Goal: Information Seeking & Learning: Learn about a topic

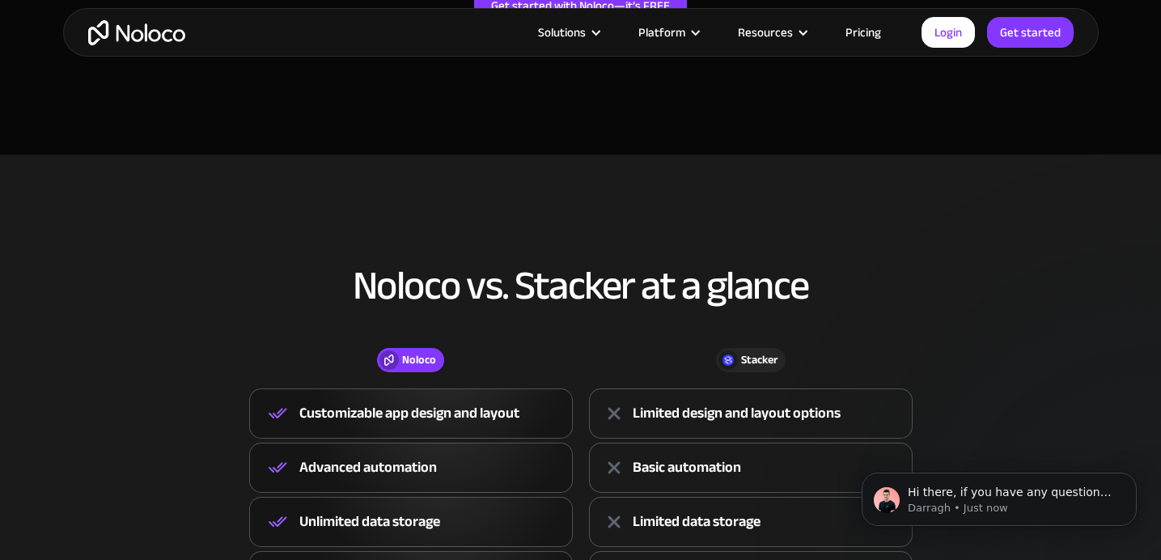
scroll to position [557, 0]
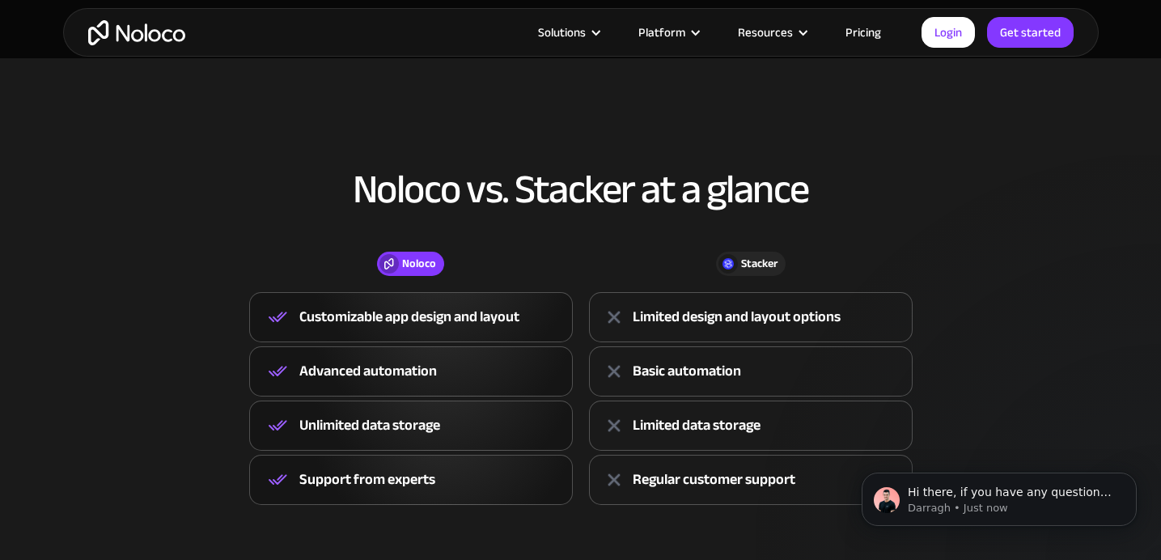
click at [507, 311] on div "Customizable app design and layout" at bounding box center [409, 317] width 220 height 24
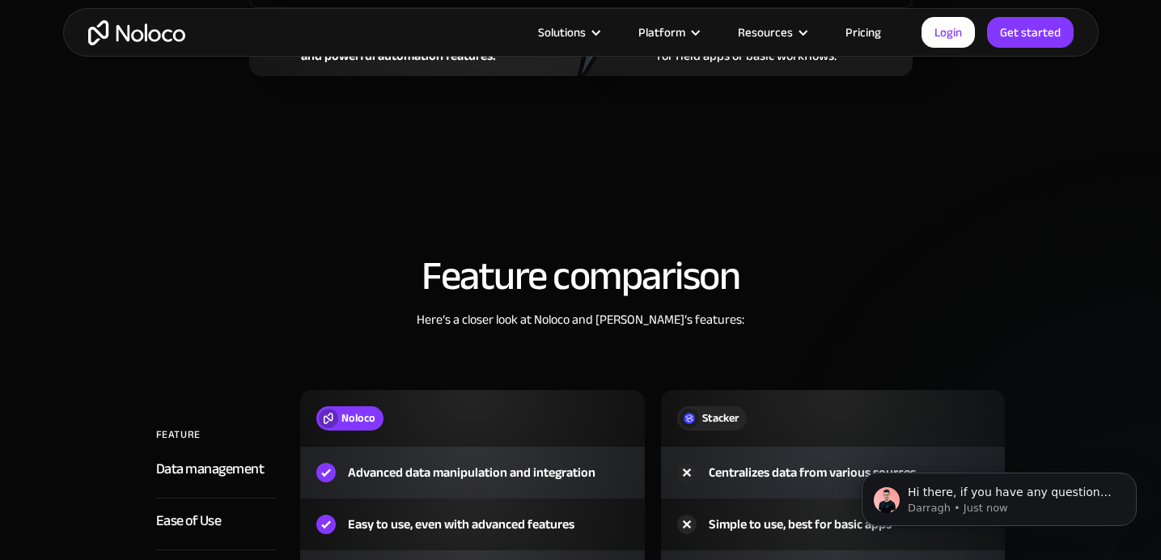
scroll to position [2474, 0]
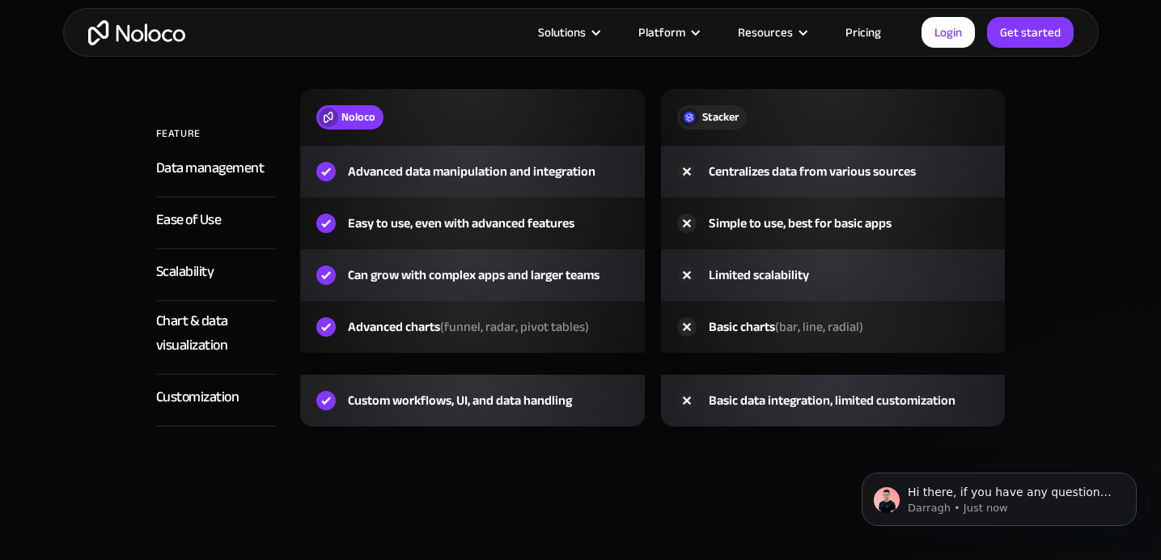
click at [167, 40] on img "home" at bounding box center [136, 32] width 97 height 25
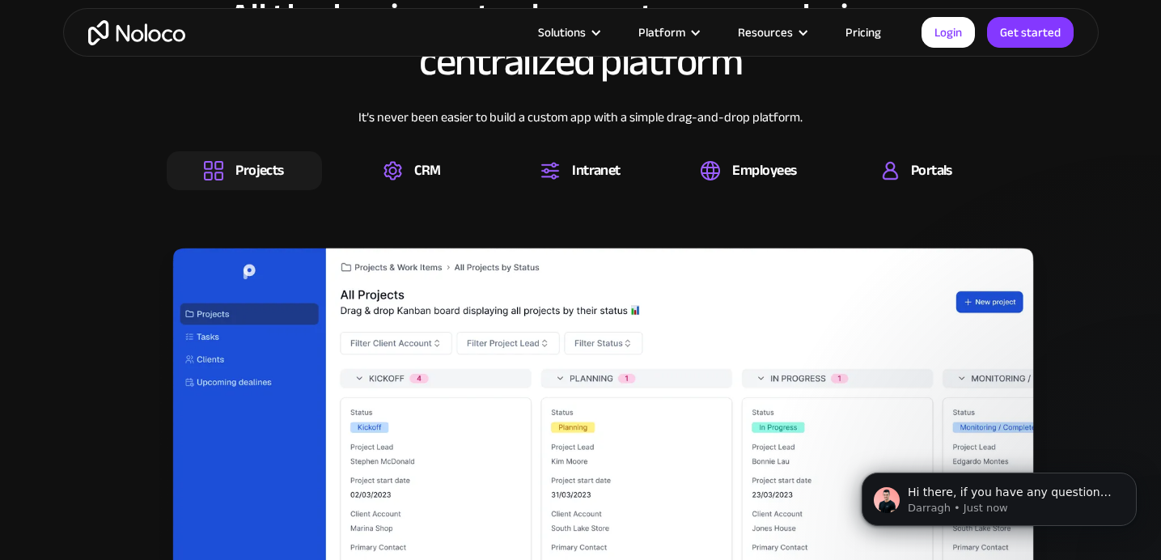
scroll to position [2596, 0]
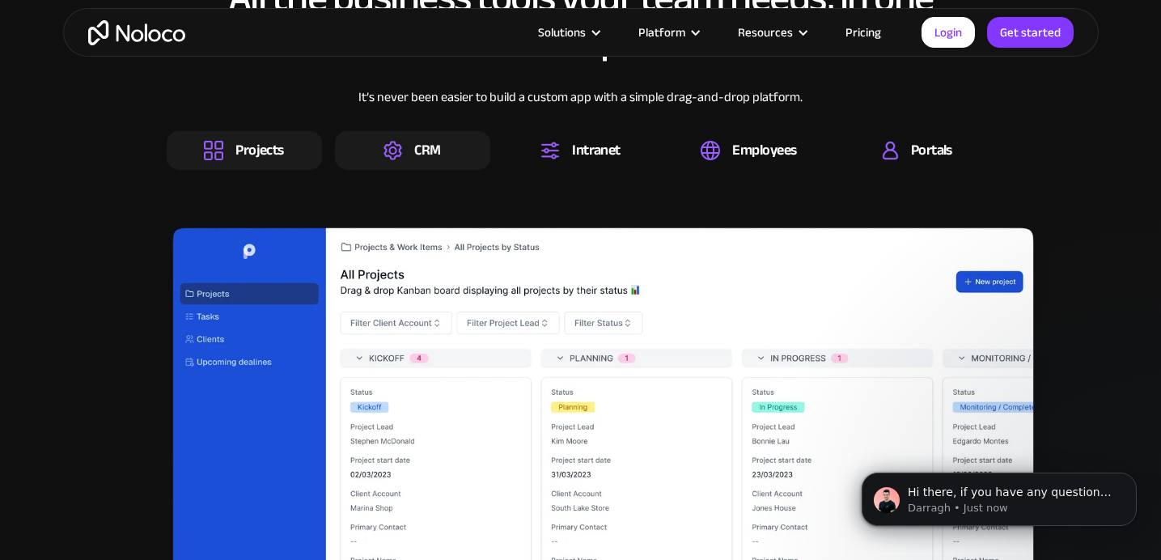
click at [441, 131] on div "CRM" at bounding box center [412, 150] width 155 height 39
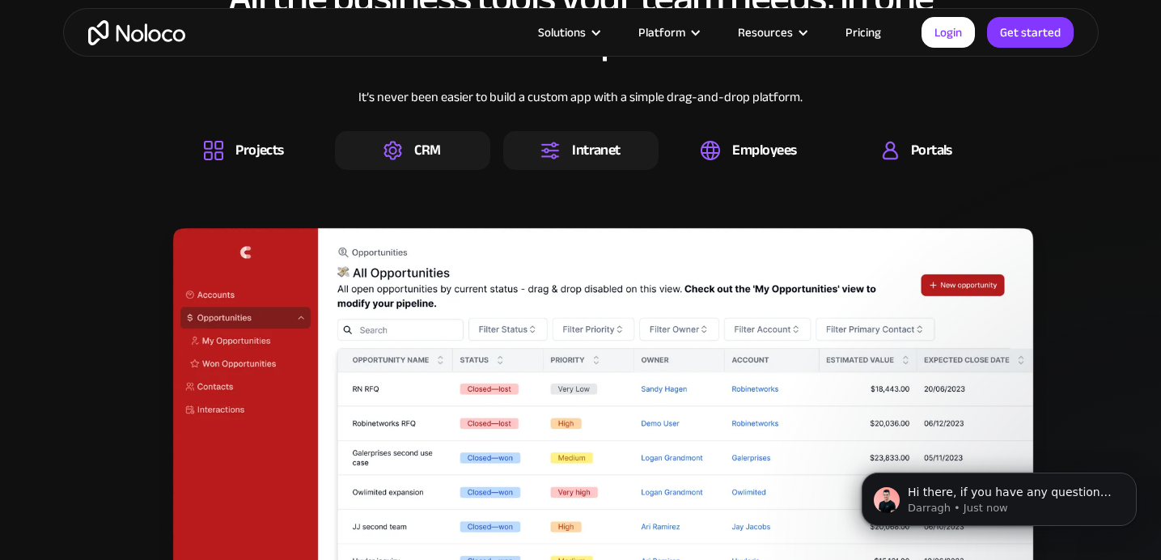
click at [551, 131] on div "Intranet" at bounding box center [580, 150] width 155 height 39
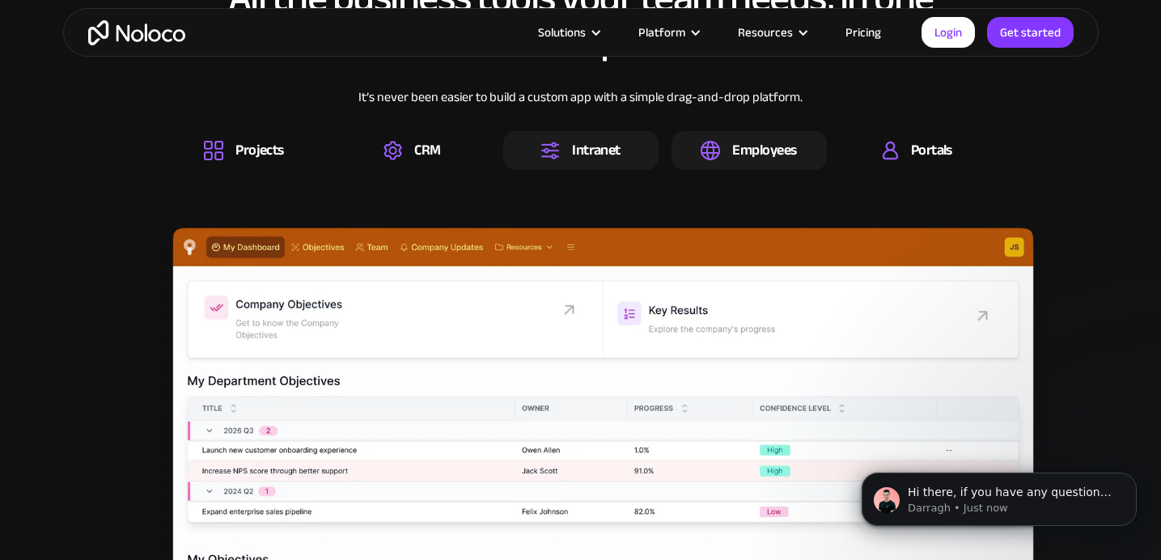
click at [697, 131] on div "Employees" at bounding box center [749, 150] width 155 height 39
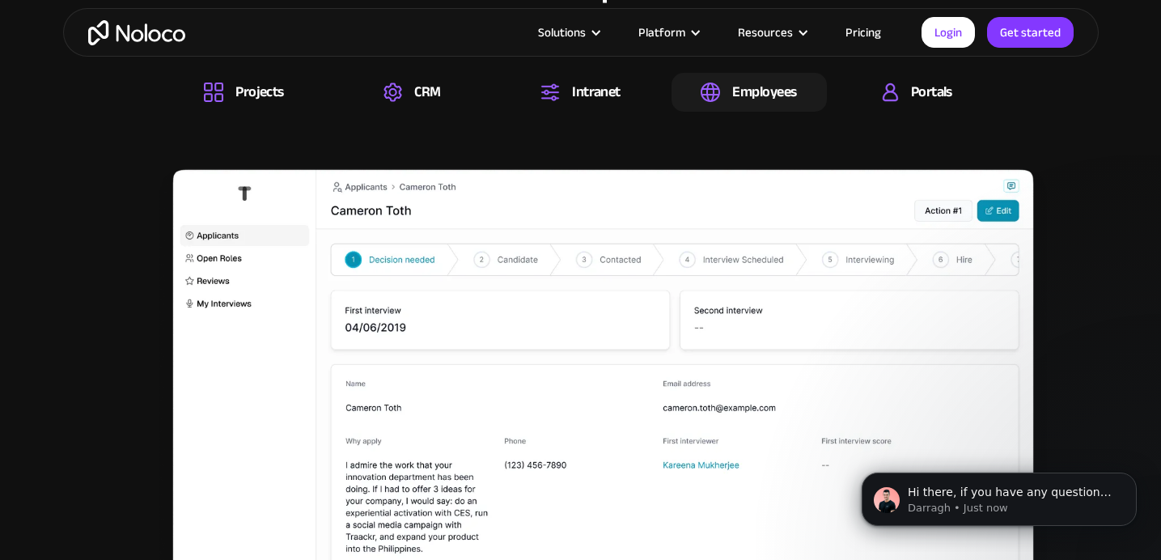
scroll to position [2631, 0]
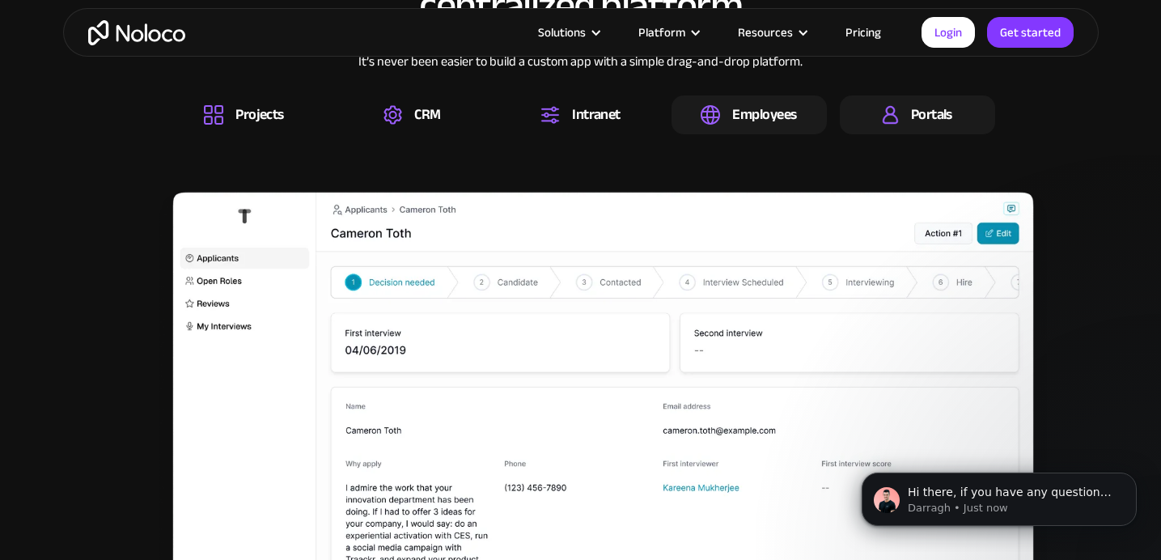
click at [872, 96] on div "Portals" at bounding box center [917, 115] width 155 height 39
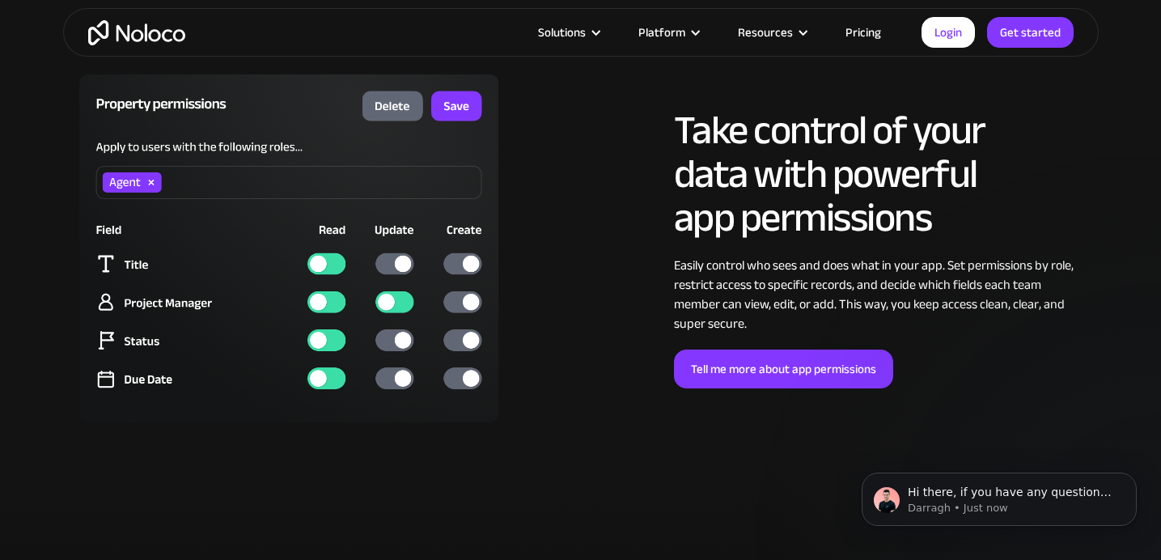
scroll to position [5165, 0]
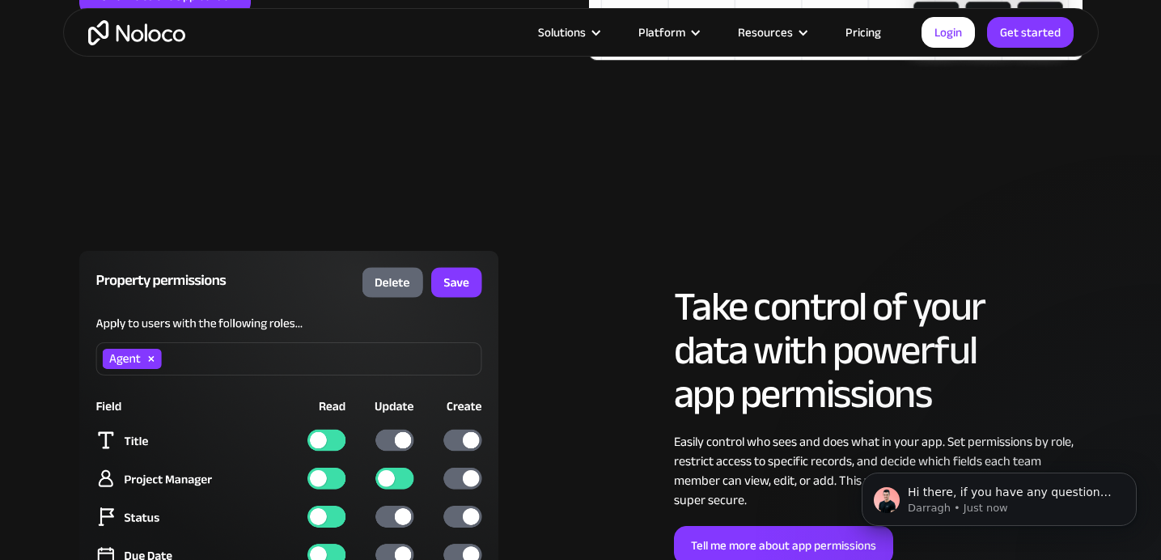
click at [464, 251] on img at bounding box center [289, 425] width 420 height 348
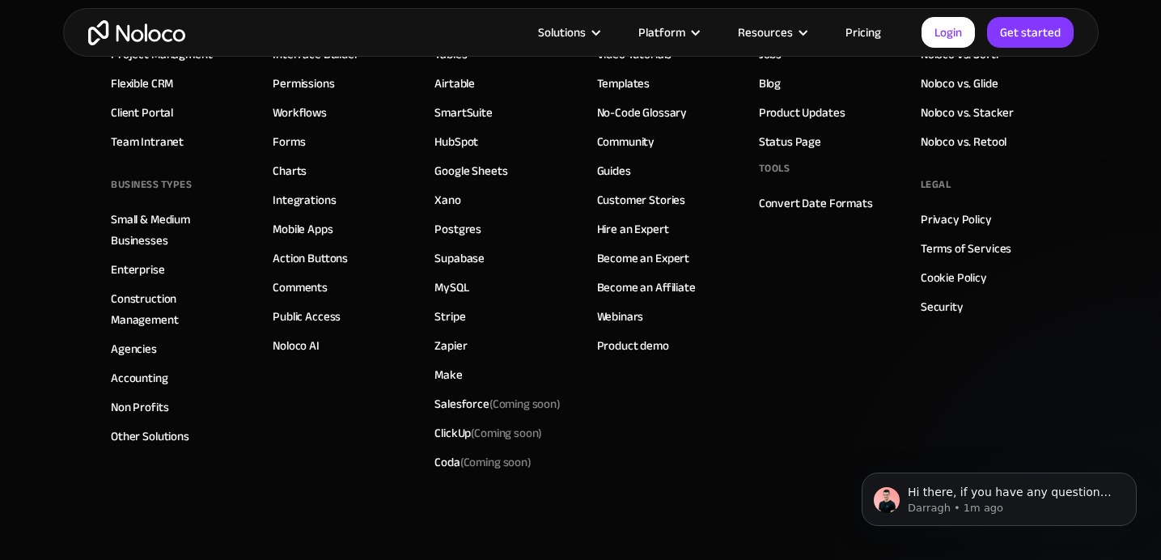
scroll to position [10697, 0]
